Goal: Task Accomplishment & Management: Use online tool/utility

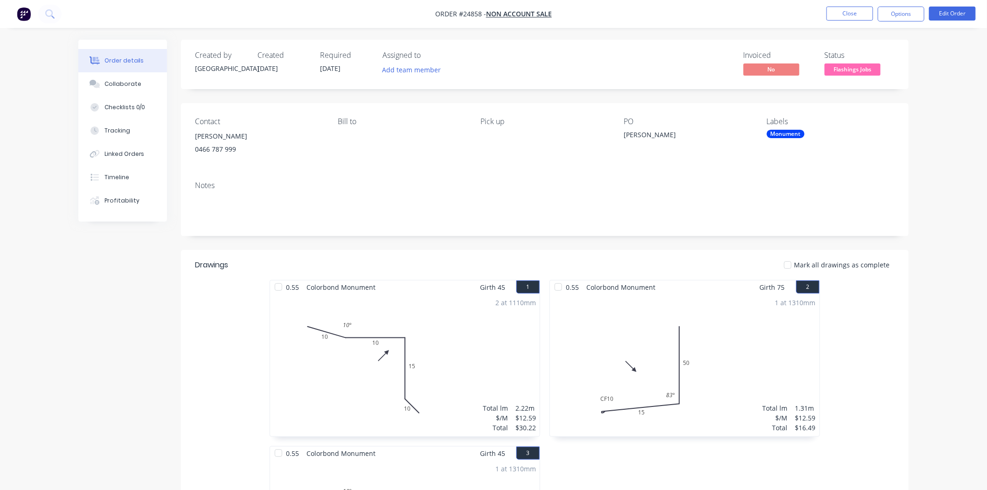
click at [694, 462] on div "0.55 Colorbond Monument Girth 75 2 0 CF 10 15 50 83 º 0 CF 10 15 50 83 º 1 at 1…" at bounding box center [685, 446] width 280 height 332
click at [851, 14] on button "Close" at bounding box center [850, 14] width 47 height 14
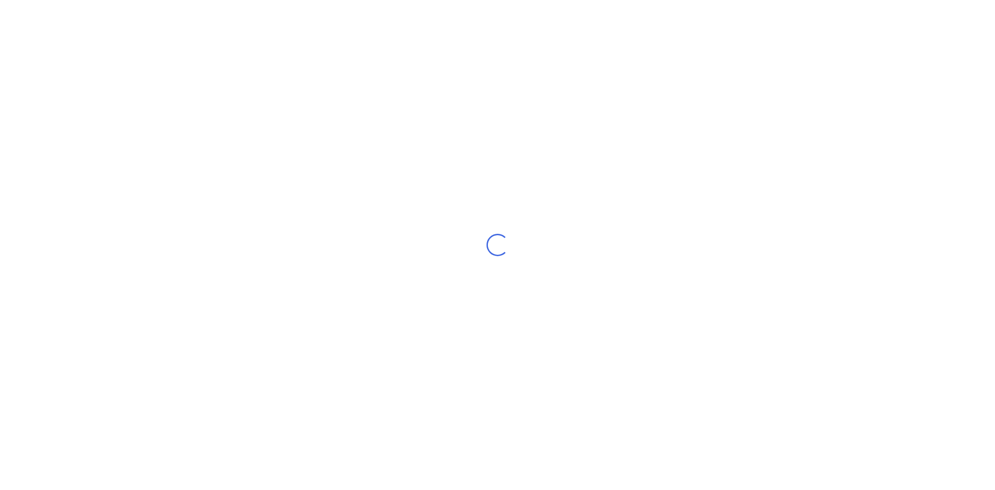
click at [124, 44] on div "Loading..." at bounding box center [497, 245] width 995 height 490
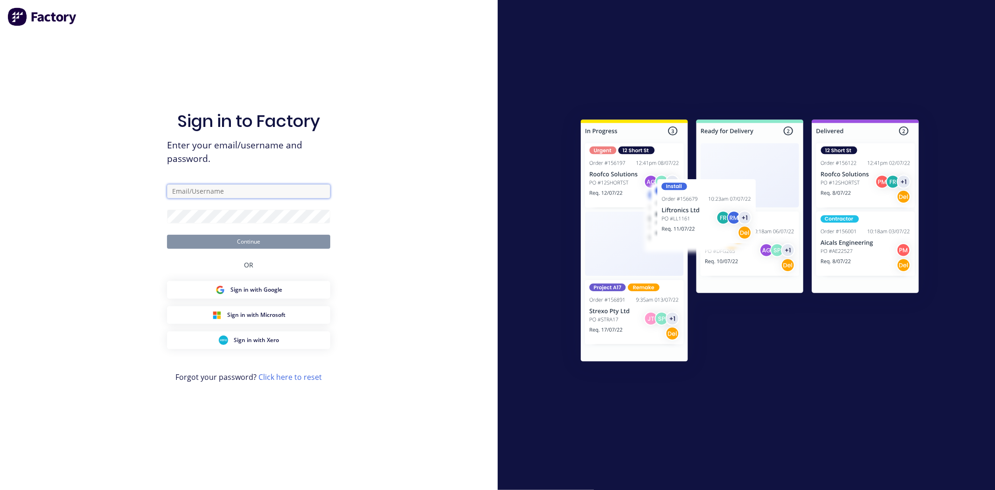
drag, startPoint x: 218, startPoint y: 188, endPoint x: 219, endPoint y: 198, distance: 9.8
click at [218, 188] on input "text" at bounding box center [248, 191] width 163 height 14
type input "Dallas@arkus.com.au"
click at [167, 235] on button "Continue" at bounding box center [248, 242] width 163 height 14
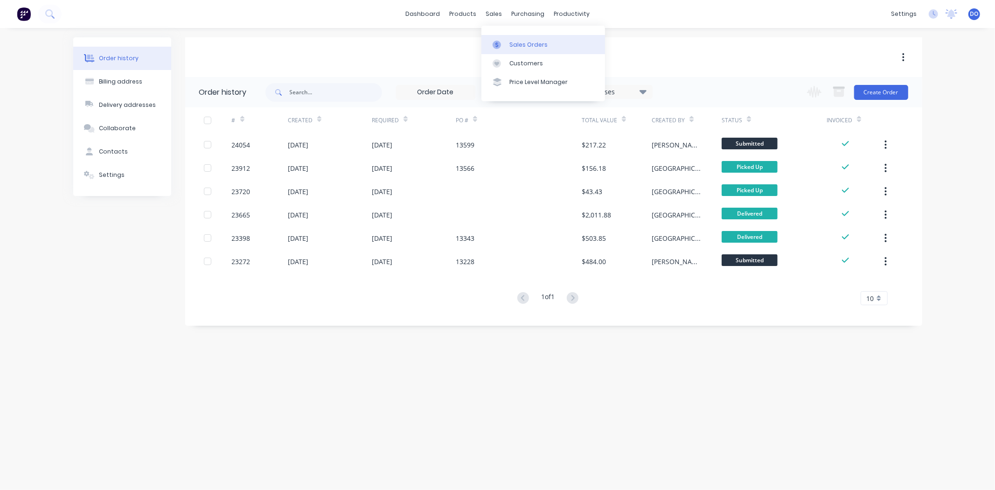
click at [515, 44] on div "Sales Orders" at bounding box center [528, 45] width 38 height 8
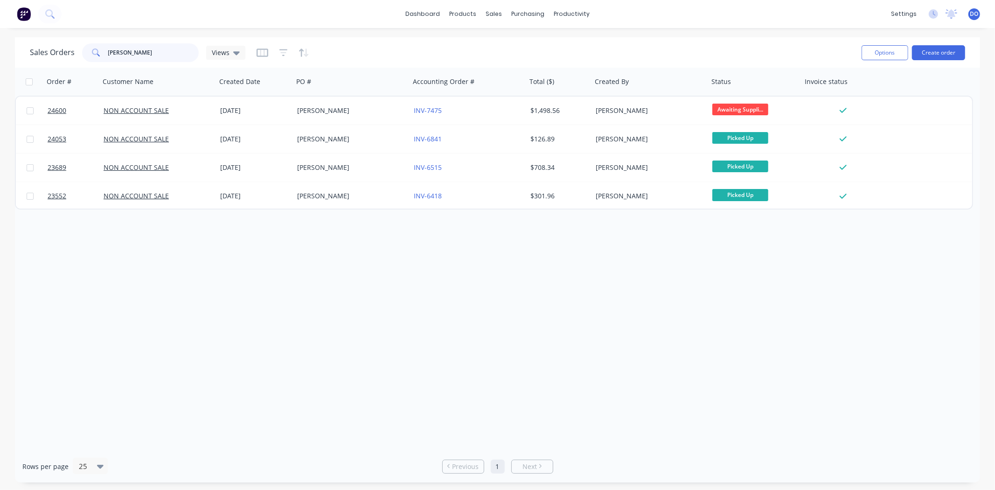
drag, startPoint x: 152, startPoint y: 52, endPoint x: 0, endPoint y: 24, distance: 154.3
click at [12, 49] on div "Sales Orders [PERSON_NAME] Views Options Create order Order # Customer Name Cre…" at bounding box center [497, 259] width 995 height 445
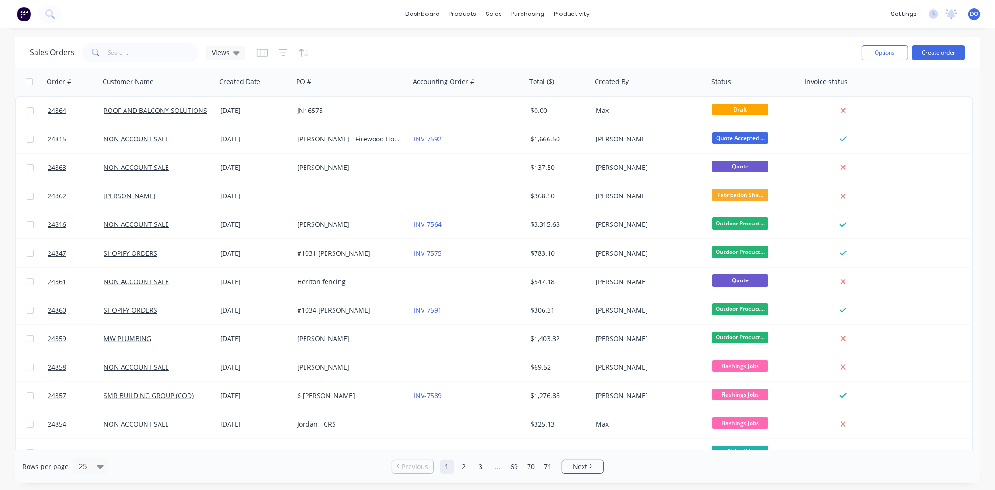
click at [701, 48] on div "Sales Orders Views" at bounding box center [442, 52] width 824 height 23
click at [148, 48] on input "text" at bounding box center [153, 52] width 91 height 19
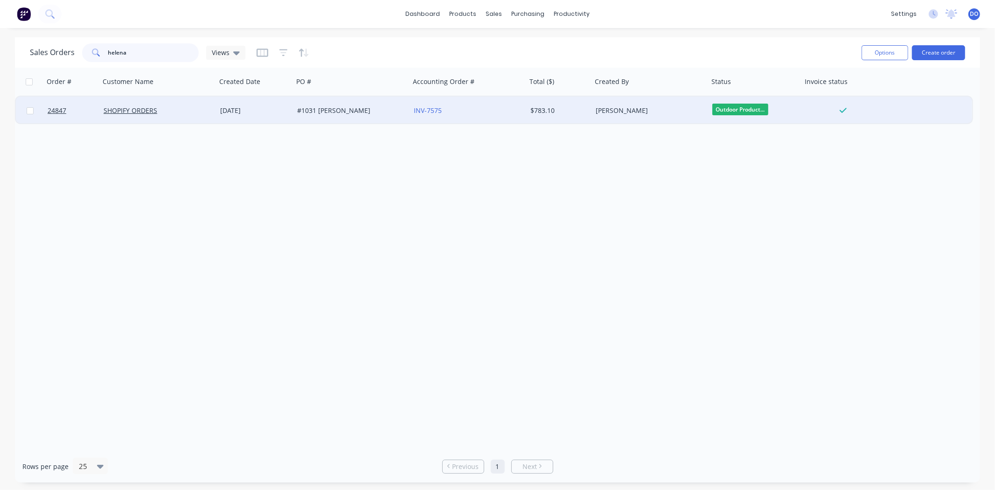
type input "helena"
click at [301, 114] on div "#1031 [PERSON_NAME]" at bounding box center [349, 110] width 104 height 9
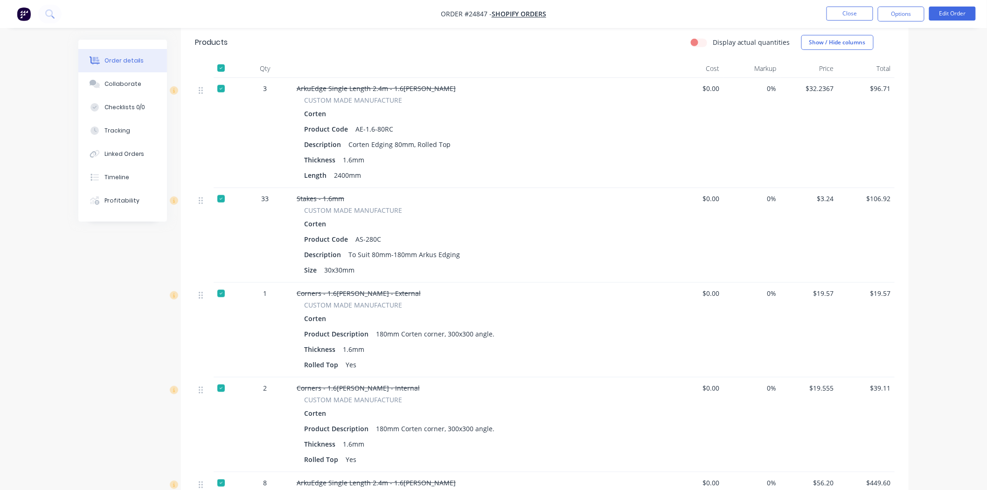
scroll to position [259, 0]
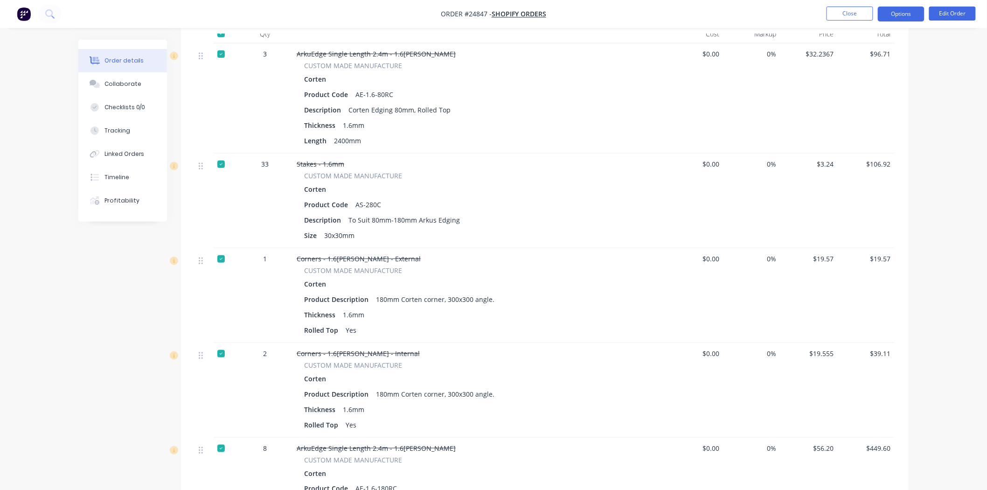
click at [906, 11] on button "Options" at bounding box center [901, 14] width 47 height 15
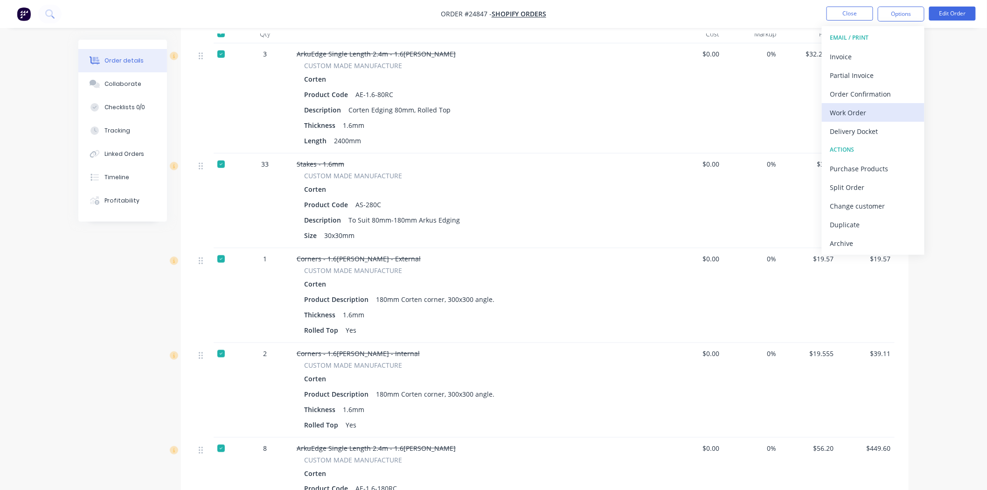
click at [868, 118] on div "Work Order" at bounding box center [873, 113] width 86 height 14
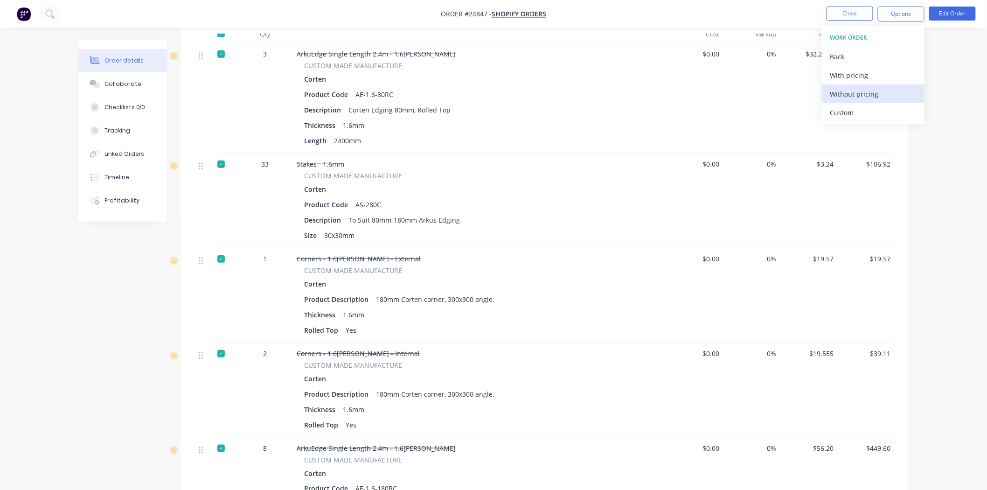
click at [869, 101] on button "Without pricing" at bounding box center [873, 93] width 103 height 19
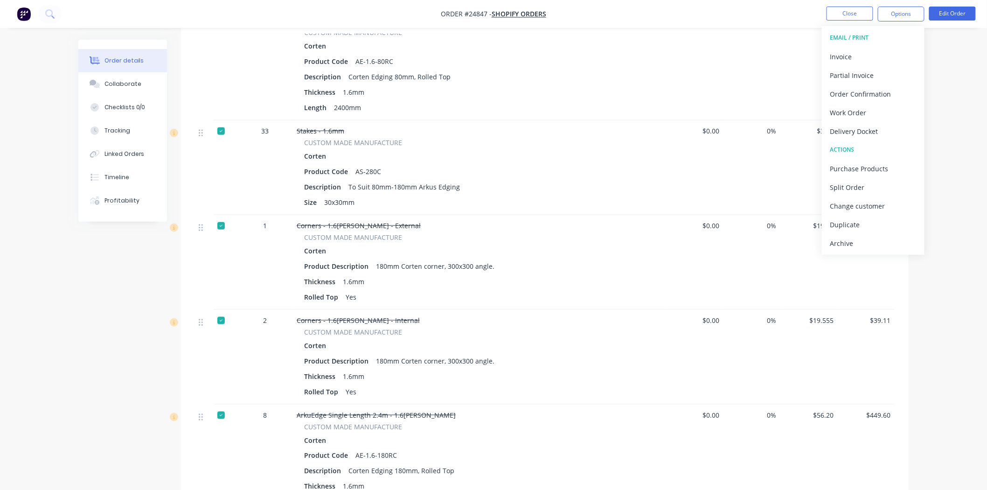
scroll to position [311, 0]
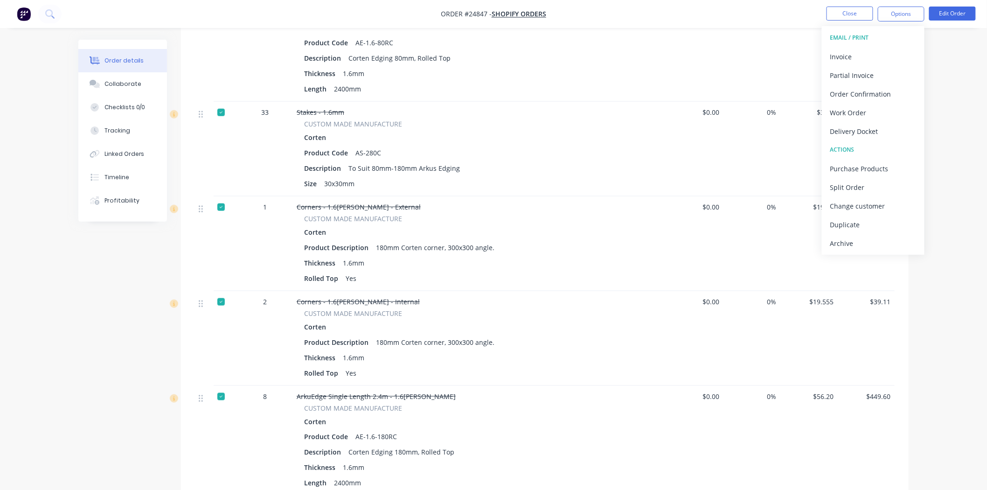
click at [220, 401] on div at bounding box center [221, 396] width 19 height 19
click at [222, 309] on div at bounding box center [221, 302] width 19 height 19
click at [222, 216] on div at bounding box center [221, 207] width 19 height 19
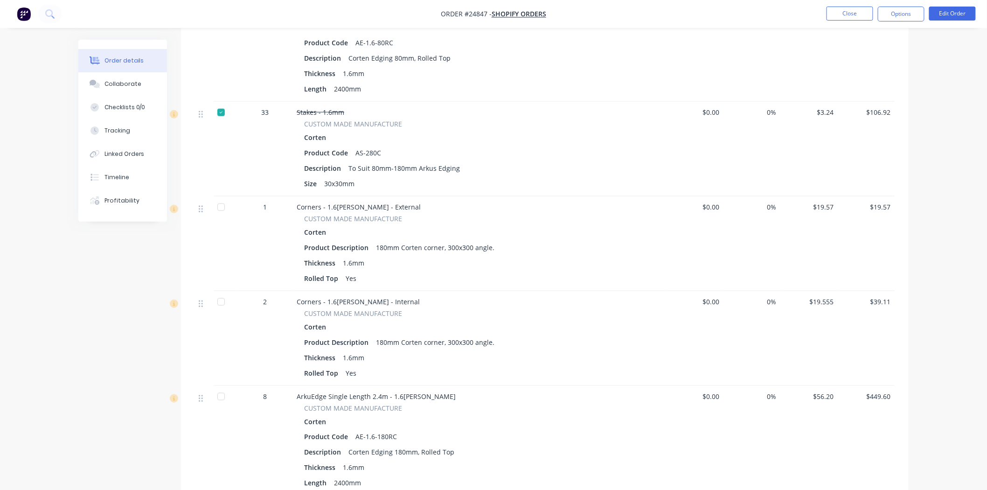
click at [223, 118] on div at bounding box center [221, 112] width 19 height 19
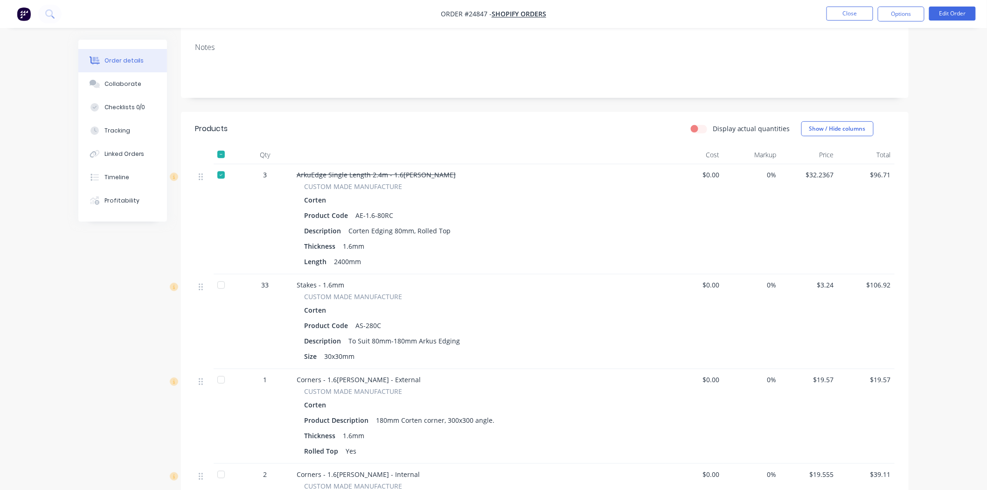
scroll to position [104, 0]
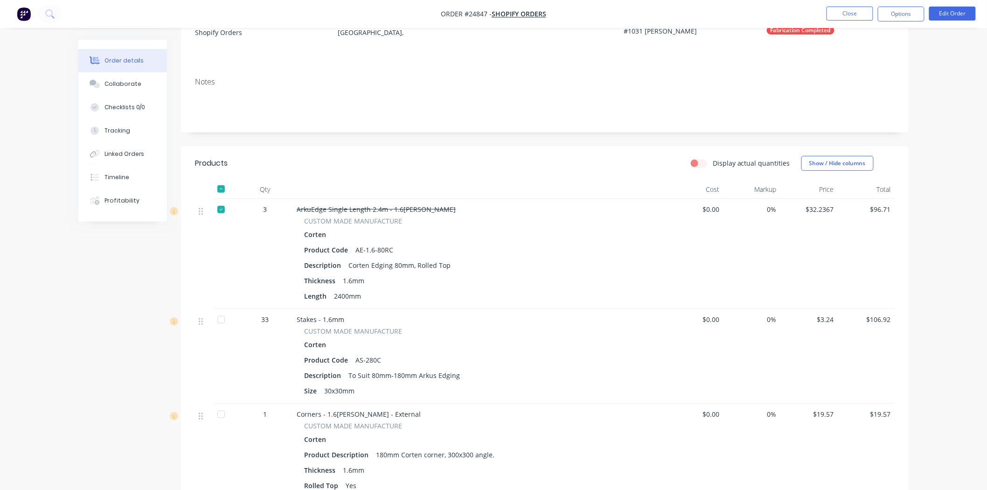
click at [217, 212] on div at bounding box center [221, 209] width 19 height 19
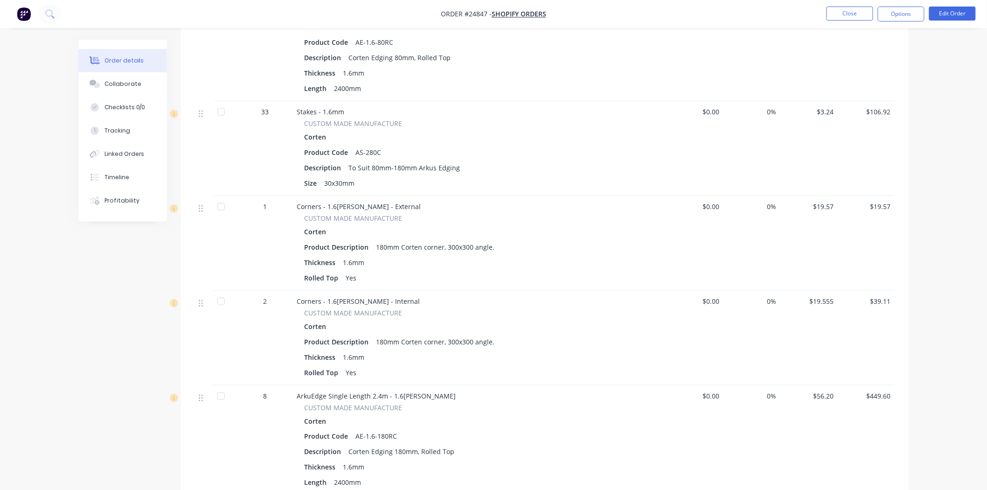
scroll to position [173, 0]
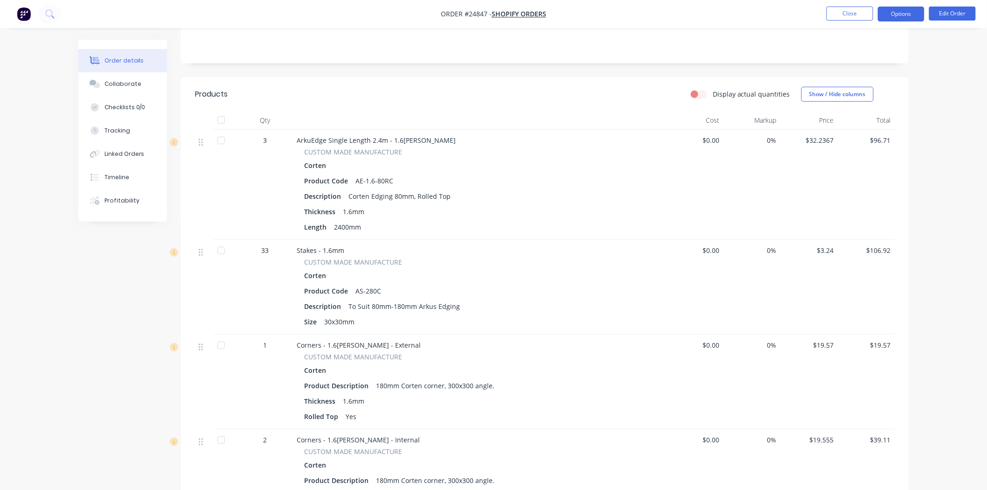
click at [908, 16] on button "Options" at bounding box center [901, 14] width 47 height 15
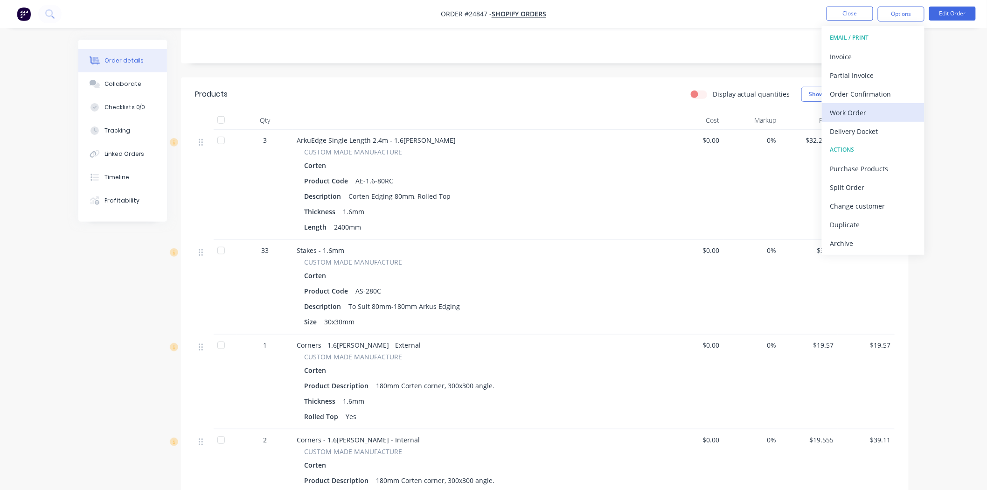
click at [858, 111] on div "Work Order" at bounding box center [873, 113] width 86 height 14
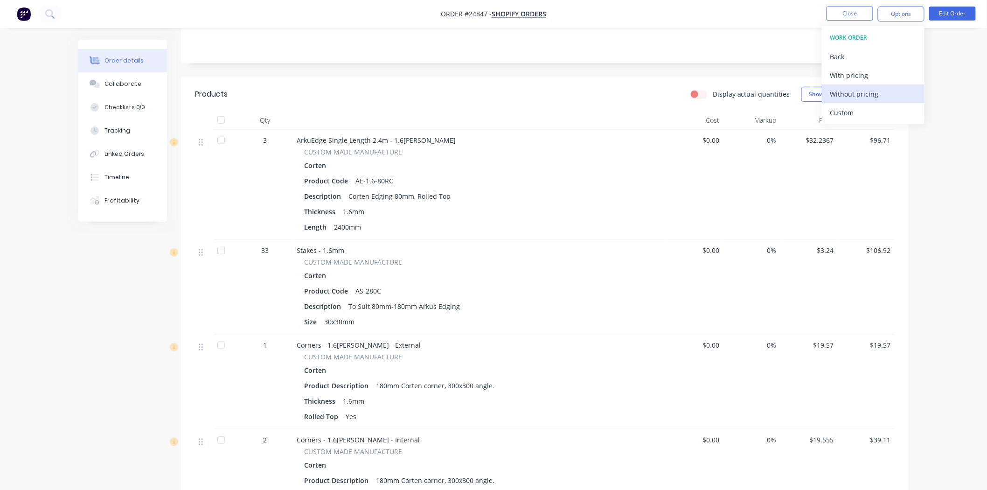
click at [859, 92] on div "Without pricing" at bounding box center [873, 94] width 86 height 14
click at [666, 66] on div "Created by [PERSON_NAME] Created [DATE] Required [DATE] Assigned to Add team me…" at bounding box center [545, 326] width 728 height 919
click at [845, 8] on button "Close" at bounding box center [850, 14] width 47 height 14
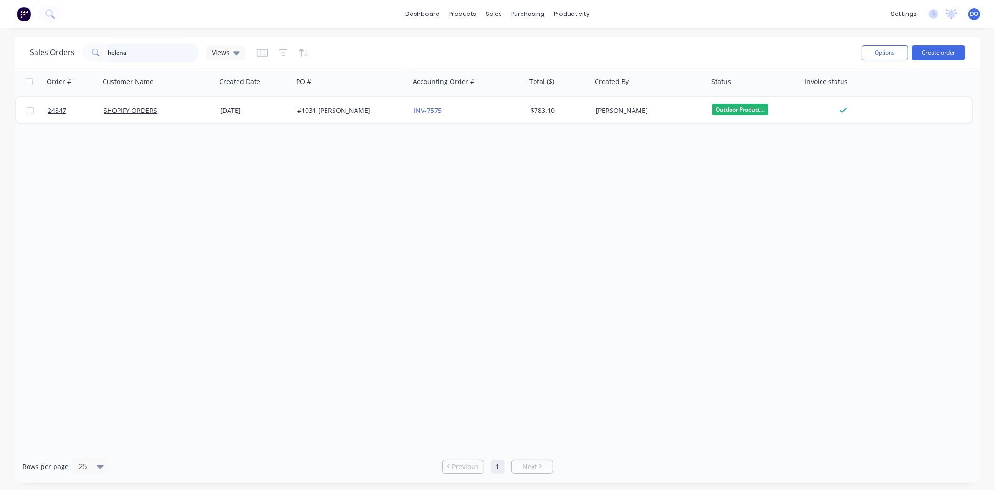
click at [160, 61] on input "helena" at bounding box center [153, 52] width 91 height 19
type input "h"
